Goal: Complete application form

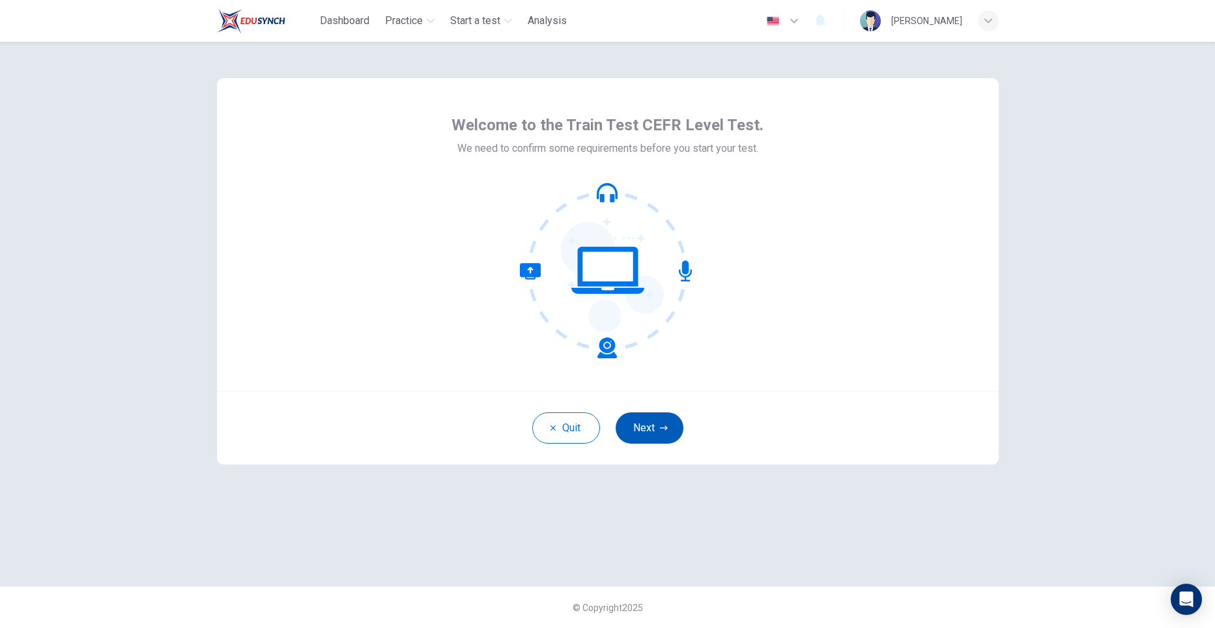
click at [668, 424] on icon "button" at bounding box center [664, 428] width 8 height 8
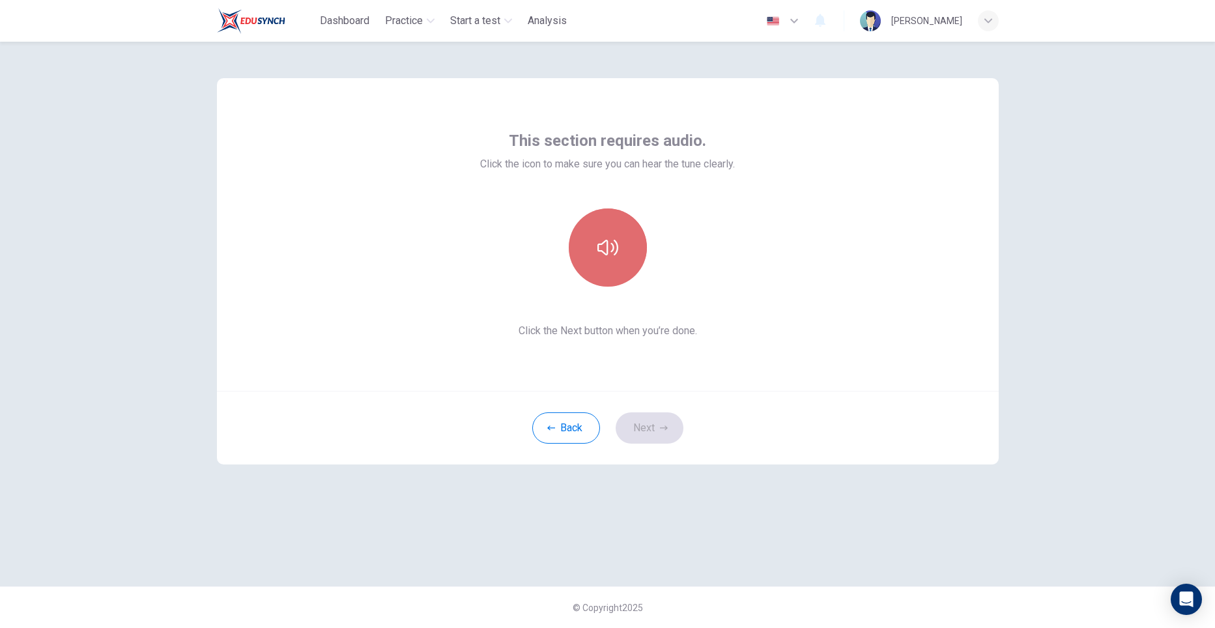
click at [626, 263] on button "button" at bounding box center [608, 248] width 78 height 78
click at [657, 428] on button "Next" at bounding box center [650, 427] width 68 height 31
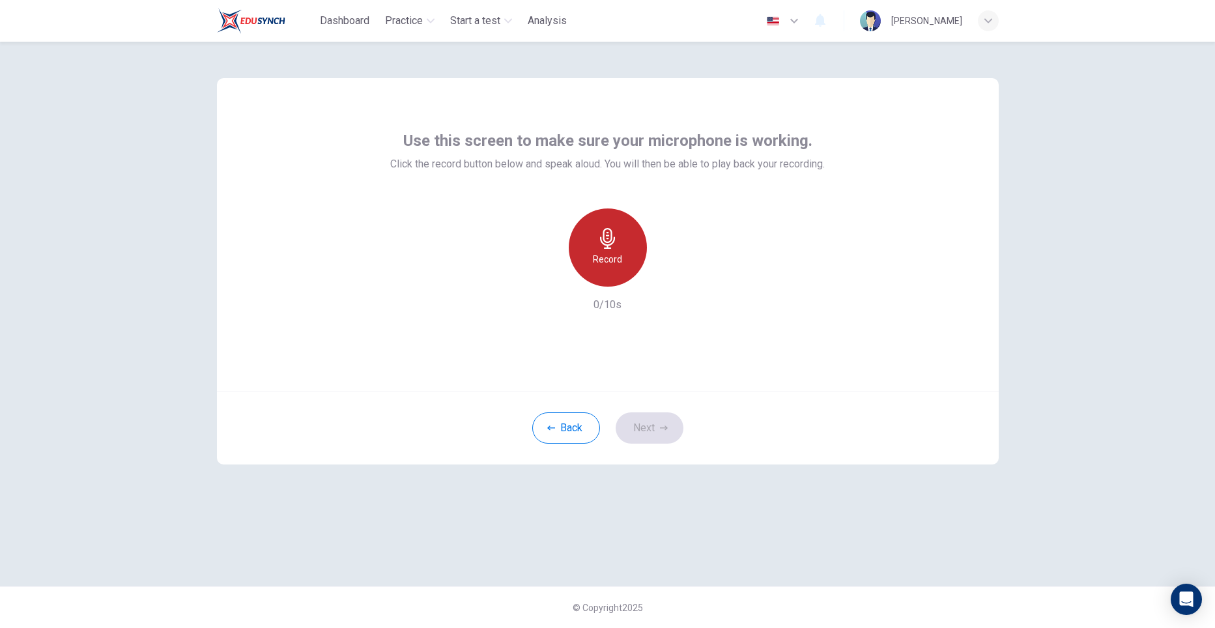
click at [623, 257] on div "Record" at bounding box center [608, 248] width 78 height 78
click at [670, 279] on icon "button" at bounding box center [667, 276] width 13 height 13
click at [654, 424] on button "Next" at bounding box center [650, 427] width 68 height 31
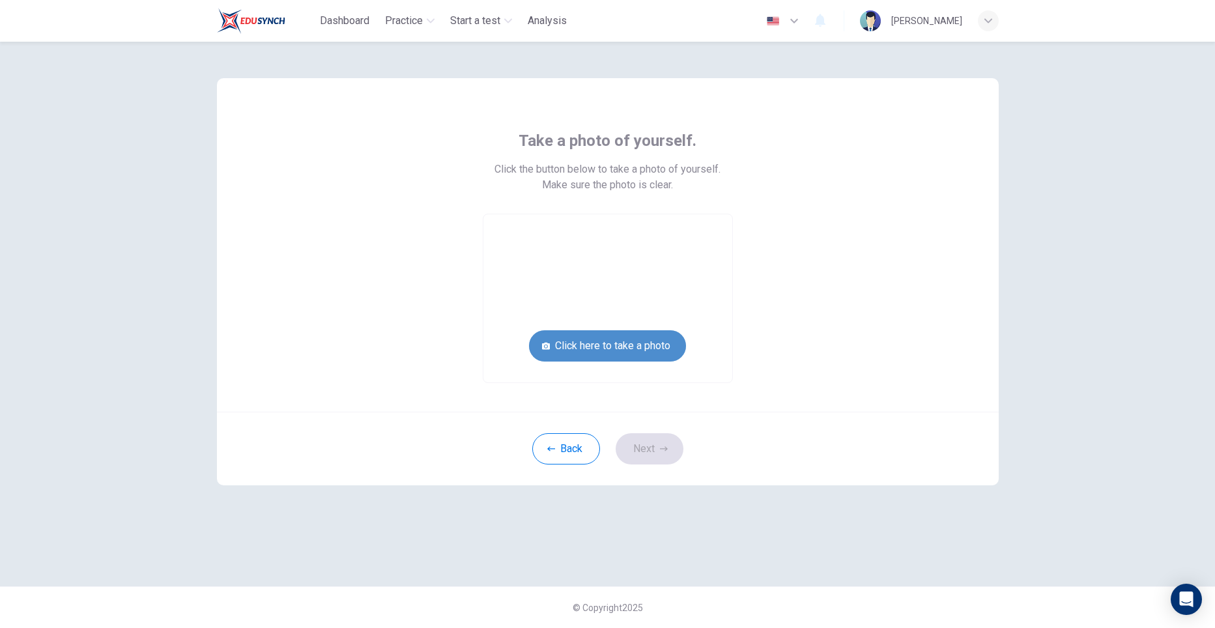
click at [615, 349] on button "Click here to take a photo" at bounding box center [607, 345] width 157 height 31
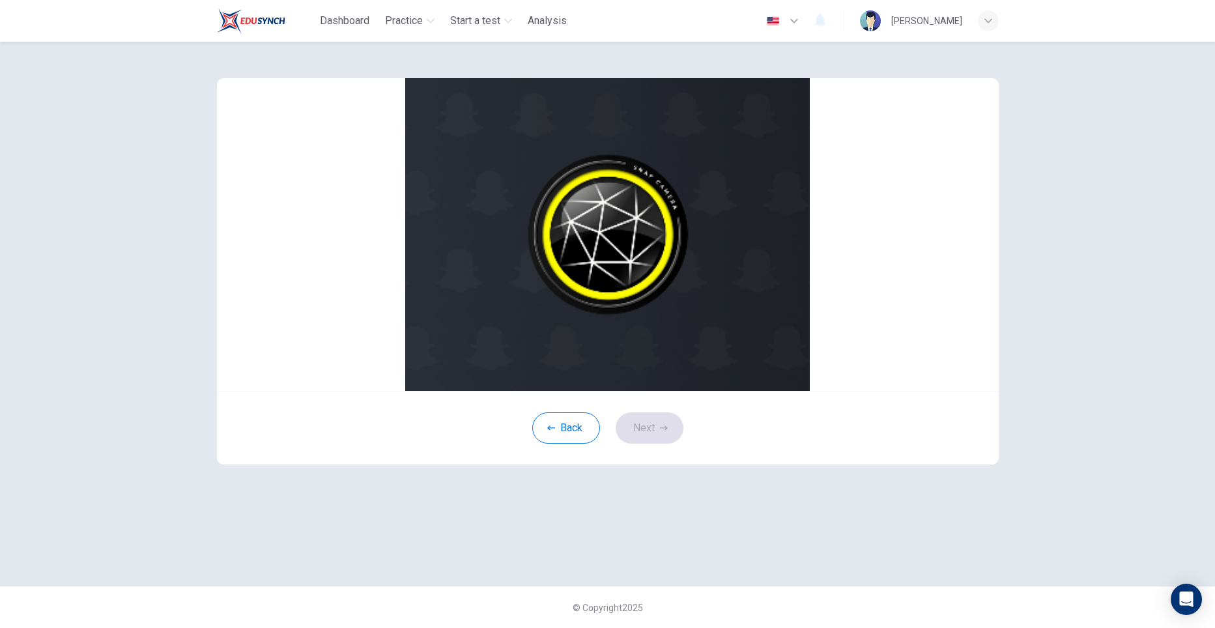
click at [637, 329] on img at bounding box center [608, 234] width 782 height 313
